Goal: Navigation & Orientation: Go to known website

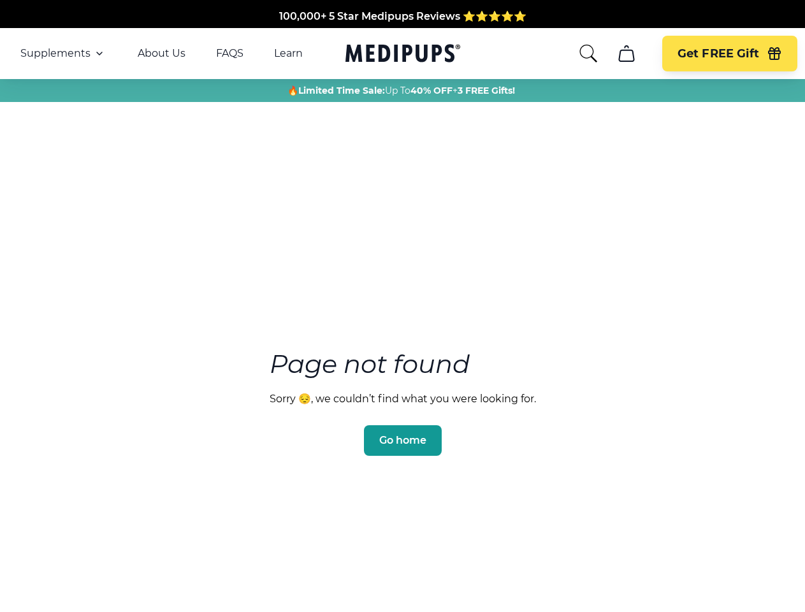
click at [402, 306] on section "Page not found Sorry 😔, we couldn’t find what you were looking for. Go home" at bounding box center [402, 371] width 805 height 489
click at [63, 54] on span "Supplements" at bounding box center [55, 53] width 70 height 13
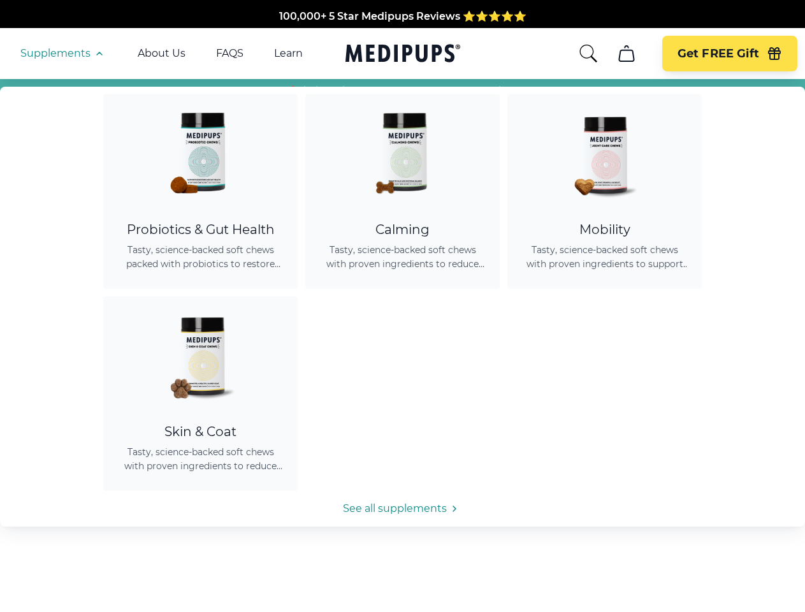
click at [98, 54] on icon "button" at bounding box center [99, 53] width 15 height 15
click at [588, 54] on icon "search" at bounding box center [588, 53] width 20 height 20
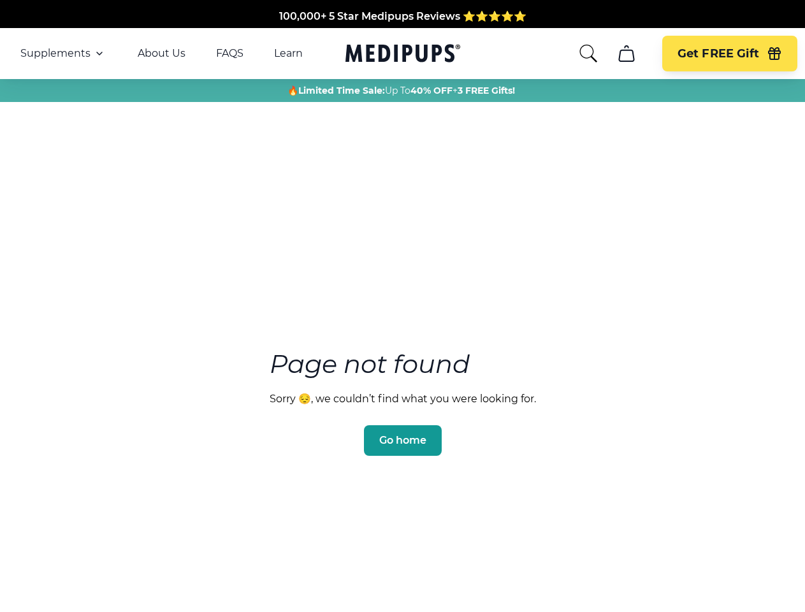
click at [626, 54] on icon "cart" at bounding box center [626, 53] width 20 height 20
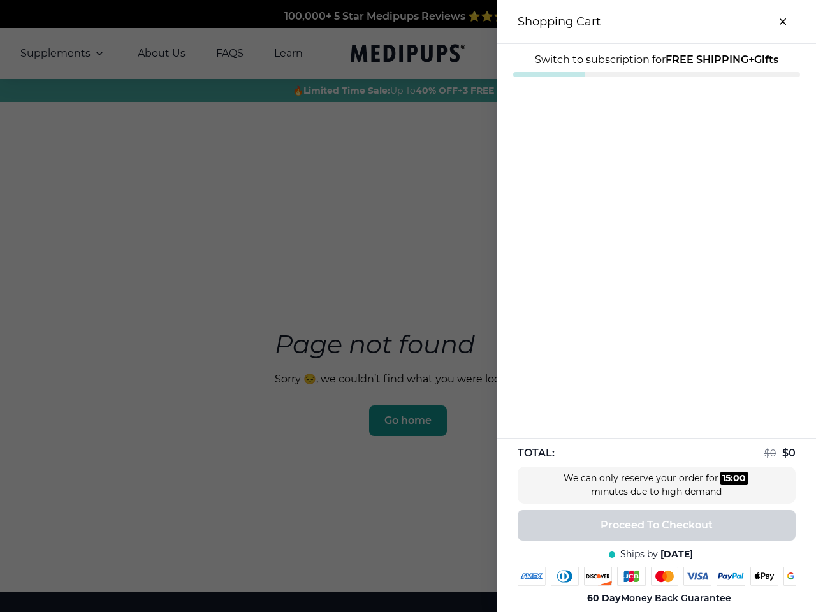
click at [626, 54] on div at bounding box center [408, 306] width 816 height 612
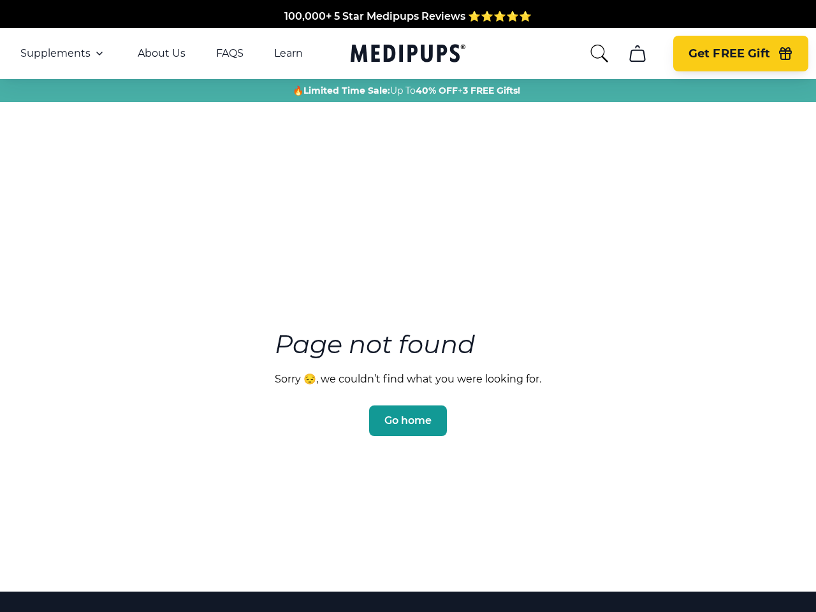
click at [729, 54] on span "Get FREE Gift" at bounding box center [729, 54] width 82 height 15
click at [779, 54] on icon "button" at bounding box center [784, 55] width 11 height 8
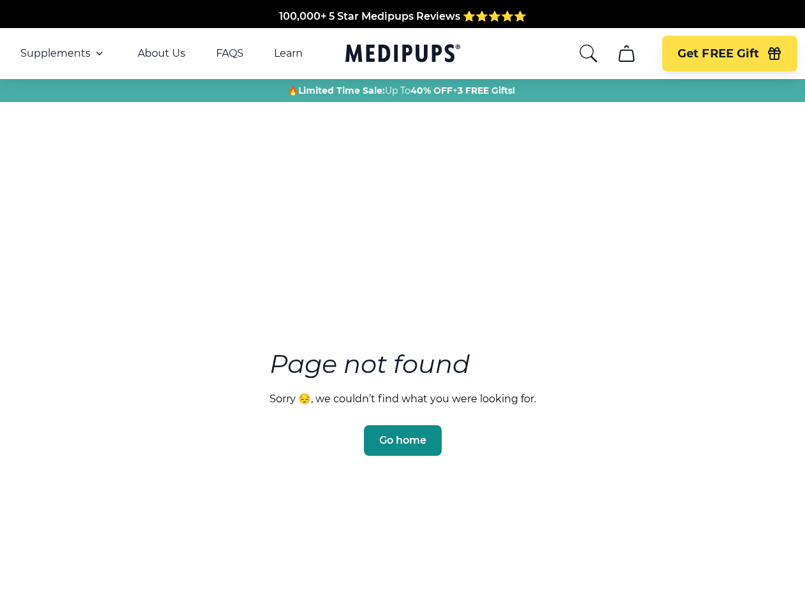
click at [402, 434] on span "Go home" at bounding box center [402, 440] width 47 height 13
